Goal: Transaction & Acquisition: Obtain resource

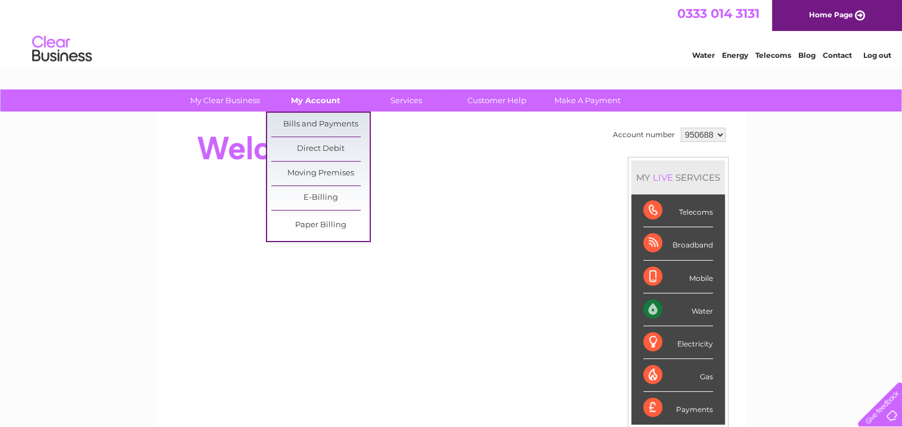
click at [301, 100] on link "My Account" at bounding box center [316, 100] width 98 height 22
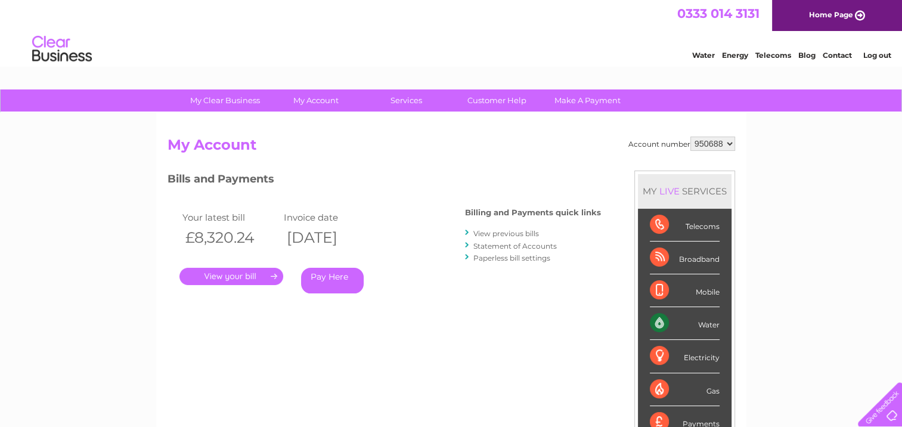
click at [235, 280] on link "." at bounding box center [231, 276] width 104 height 17
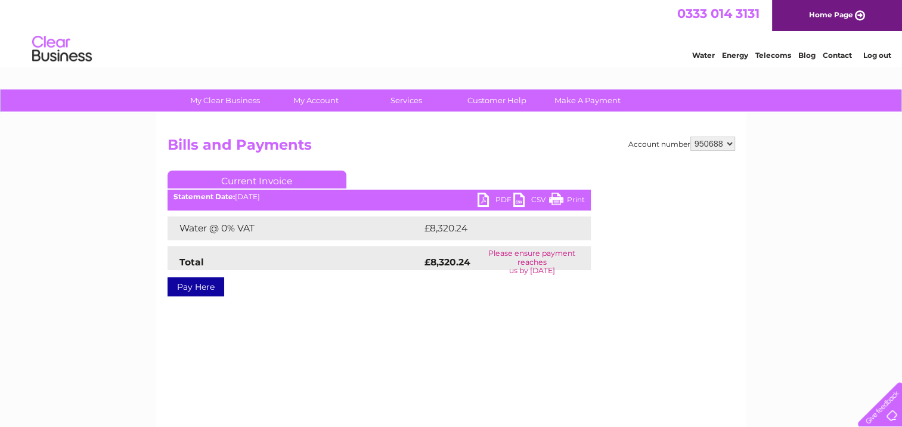
click at [503, 197] on link "PDF" at bounding box center [496, 201] width 36 height 17
click at [730, 145] on select "950688 951385 951386 951387" at bounding box center [713, 144] width 45 height 14
select select "951385"
click at [691, 137] on select "950688 951385 951386 951387" at bounding box center [713, 144] width 45 height 14
click at [493, 200] on link "PDF" at bounding box center [496, 201] width 36 height 17
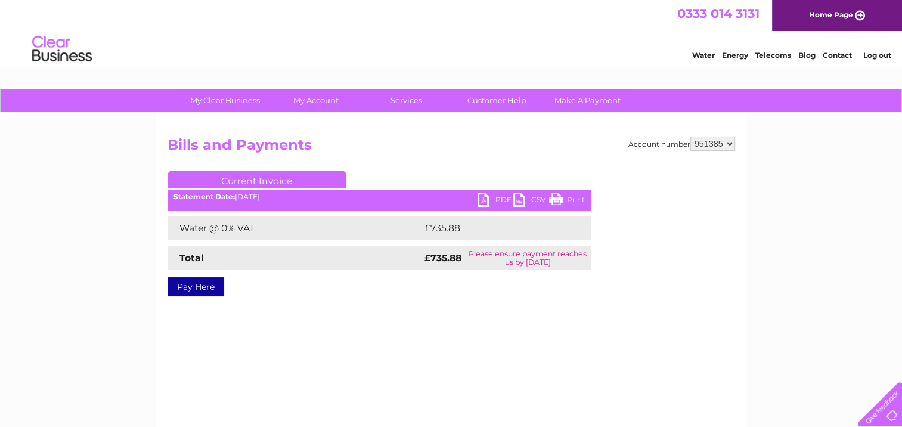
click at [732, 146] on select "950688 951385 951386 951387" at bounding box center [713, 144] width 45 height 14
select select "951386"
click at [691, 137] on select "950688 951385 951386 951387" at bounding box center [713, 144] width 45 height 14
click at [488, 196] on link "PDF" at bounding box center [496, 201] width 36 height 17
click at [732, 138] on select "950688 951385 951386 951387" at bounding box center [713, 144] width 45 height 14
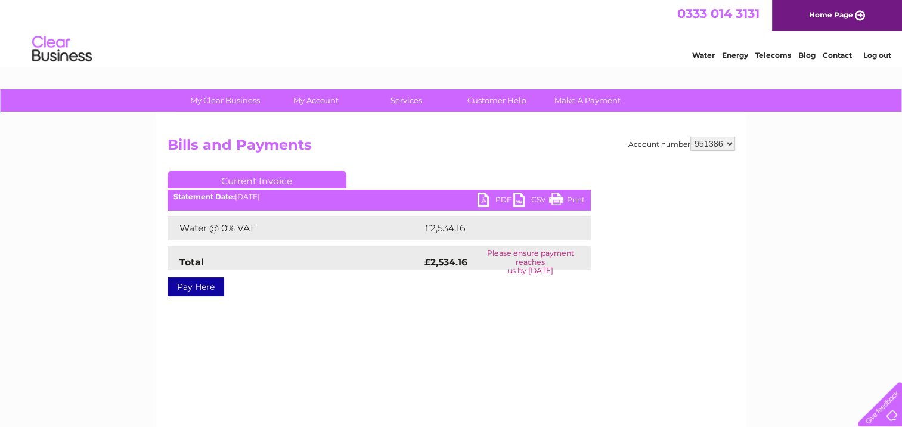
select select "951387"
click at [691, 137] on select "950688 951385 951386 951387" at bounding box center [713, 144] width 45 height 14
